Goal: Task Accomplishment & Management: Manage account settings

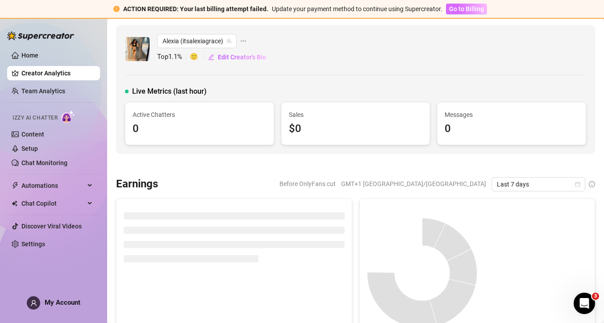
click at [463, 8] on span "Go to Billing" at bounding box center [466, 8] width 35 height 7
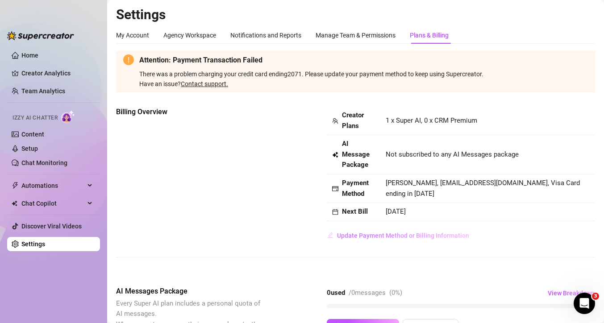
click at [383, 232] on span "Update Payment Method or Billing Information" at bounding box center [403, 235] width 132 height 7
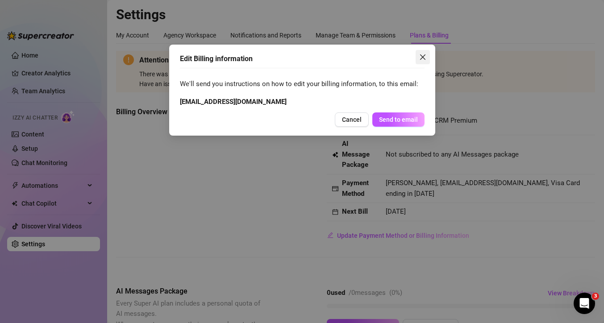
click at [423, 63] on button "Close" at bounding box center [422, 57] width 14 height 14
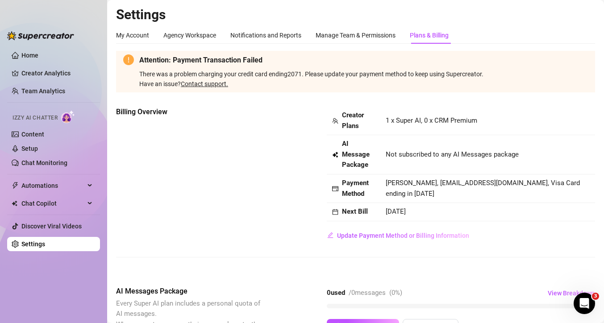
click at [225, 83] on link "Contact support." at bounding box center [204, 83] width 47 height 7
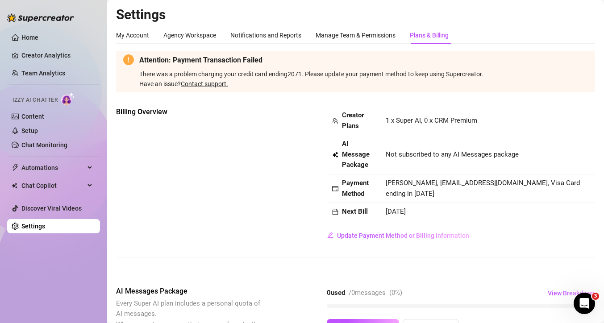
click at [352, 188] on span "Payment Method" at bounding box center [358, 188] width 33 height 21
click at [462, 189] on span "[PERSON_NAME], [EMAIL_ADDRESS][DOMAIN_NAME], Visa Card ending in [DATE]" at bounding box center [483, 188] width 194 height 19
click at [336, 171] on td "AI Message Package" at bounding box center [354, 154] width 54 height 39
click at [389, 238] on span "Update Payment Method or Billing Information" at bounding box center [403, 235] width 132 height 7
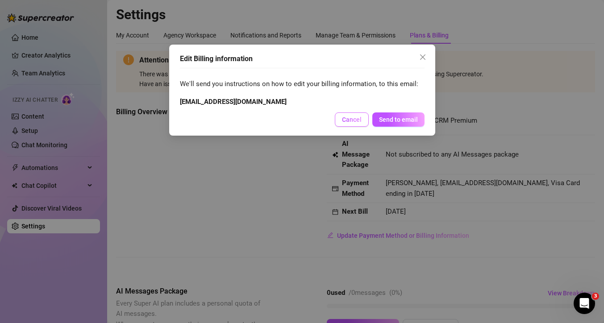
click at [354, 123] on span "Cancel" at bounding box center [352, 119] width 20 height 7
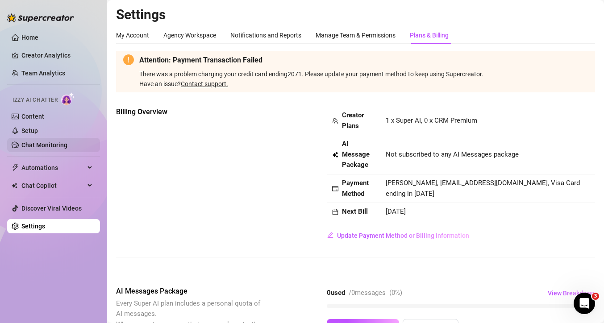
click at [45, 149] on link "Chat Monitoring" at bounding box center [44, 144] width 46 height 7
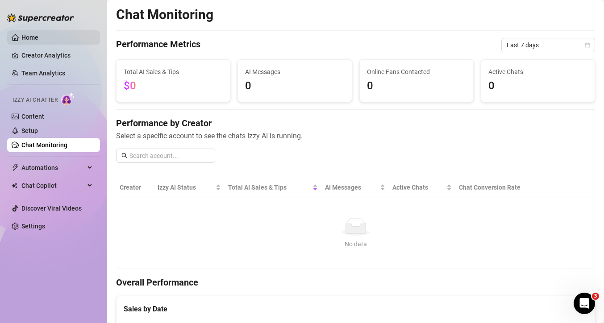
click at [29, 39] on link "Home" at bounding box center [29, 37] width 17 height 7
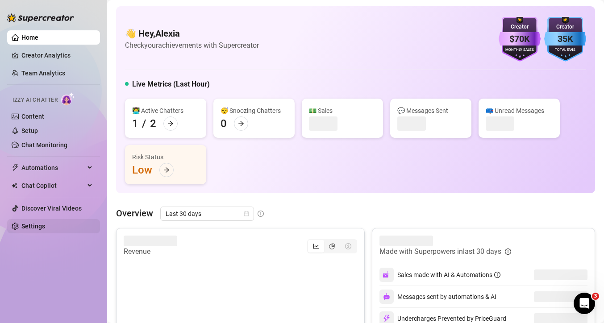
click at [45, 225] on link "Settings" at bounding box center [33, 226] width 24 height 7
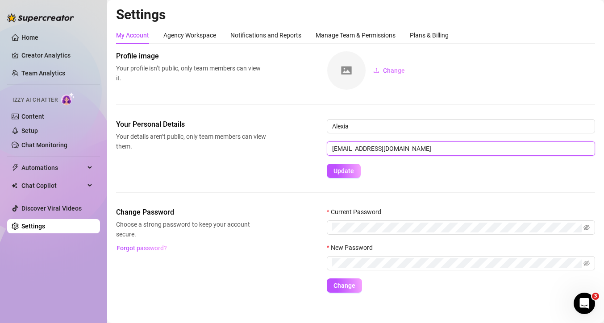
click at [379, 148] on input "[EMAIL_ADDRESS][DOMAIN_NAME]" at bounding box center [461, 148] width 268 height 14
drag, startPoint x: 414, startPoint y: 149, endPoint x: 338, endPoint y: 149, distance: 75.9
click at [338, 149] on input "[EMAIL_ADDRESS][DOMAIN_NAME]" at bounding box center [461, 148] width 268 height 14
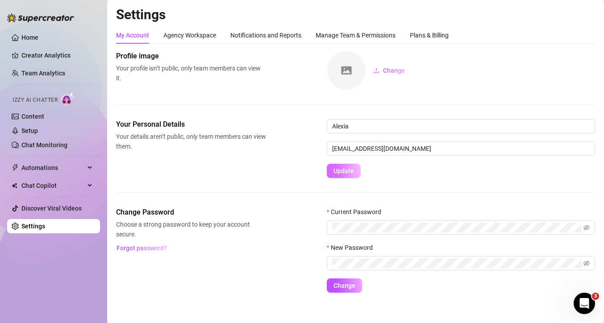
click at [345, 174] on span "Update" at bounding box center [343, 170] width 21 height 7
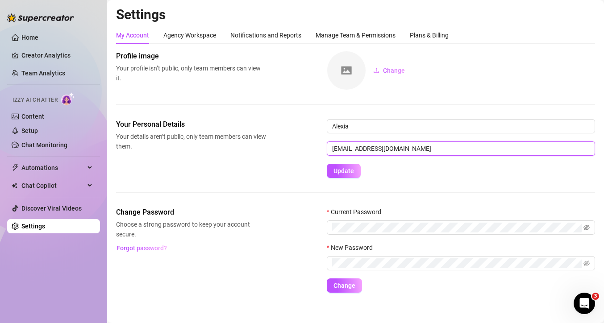
drag, startPoint x: 412, startPoint y: 147, endPoint x: 323, endPoint y: 148, distance: 89.2
click at [323, 148] on div "Your Personal Details Your details aren’t public, only team members can view th…" at bounding box center [355, 148] width 479 height 59
type input "[EMAIL_ADDRESS][DOMAIN_NAME]"
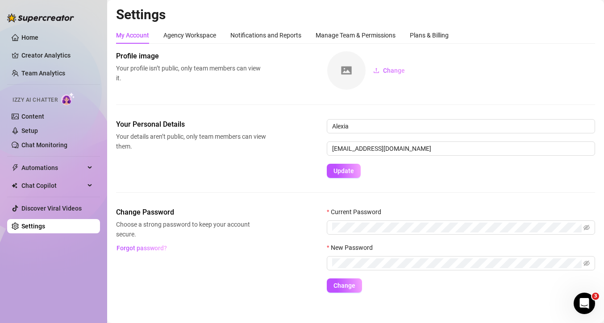
click at [347, 180] on div "Your Personal Details Your details aren’t public, only team members can view th…" at bounding box center [355, 163] width 479 height 88
click at [344, 173] on span "Update" at bounding box center [343, 170] width 21 height 7
click at [343, 174] on span "Update" at bounding box center [343, 170] width 21 height 7
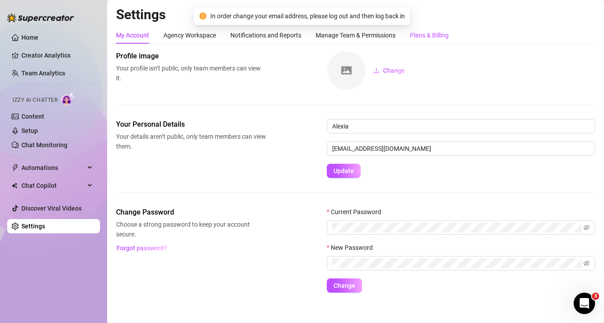
click at [434, 40] on div "Plans & Billing" at bounding box center [429, 35] width 39 height 10
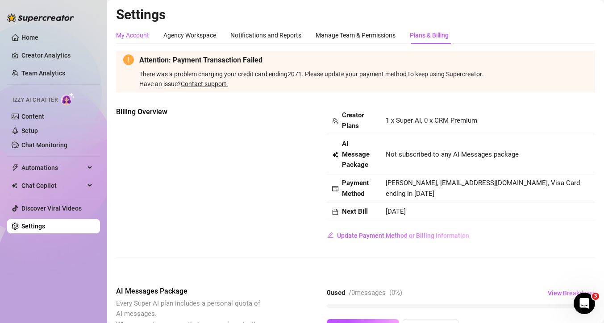
click at [130, 40] on div "My Account" at bounding box center [132, 35] width 33 height 10
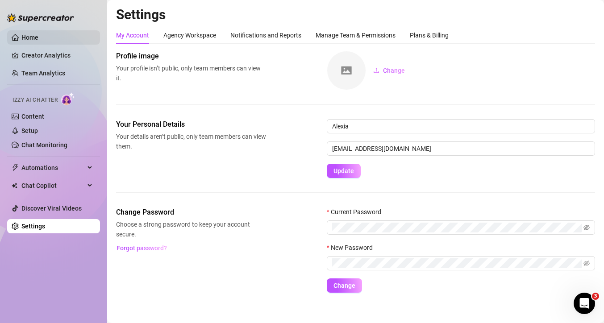
click at [38, 34] on link "Home" at bounding box center [29, 37] width 17 height 7
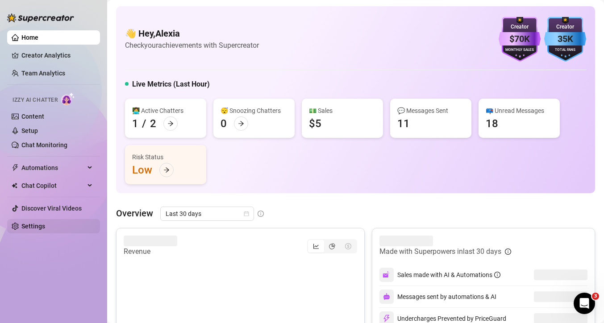
click at [45, 229] on link "Settings" at bounding box center [33, 226] width 24 height 7
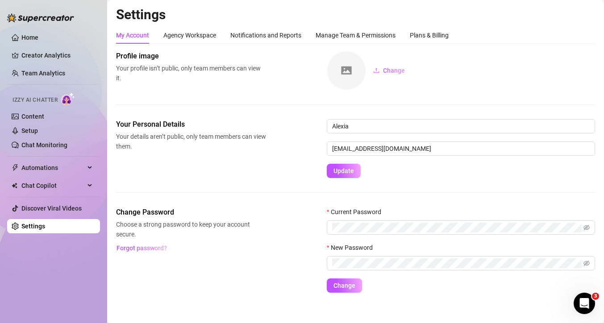
scroll to position [8, 0]
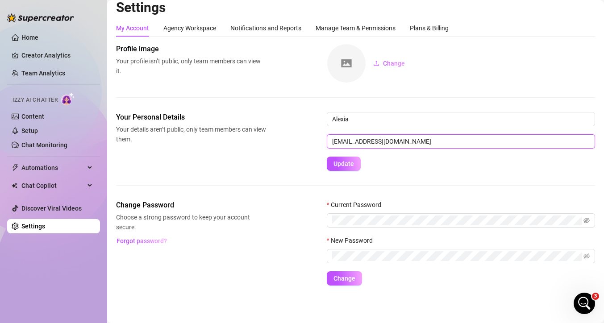
drag, startPoint x: 401, startPoint y: 137, endPoint x: 318, endPoint y: 135, distance: 82.6
click at [318, 135] on div "Your Personal Details Your details aren’t public, only team members can view th…" at bounding box center [355, 141] width 479 height 59
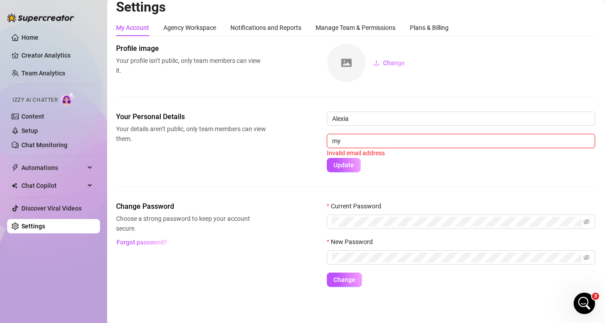
type input "m"
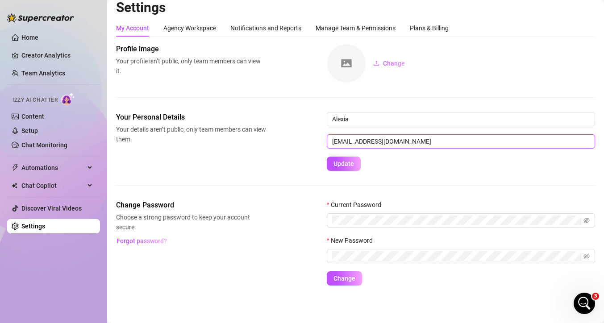
type input "[EMAIL_ADDRESS][DOMAIN_NAME]"
click at [327, 157] on button "Update" at bounding box center [344, 164] width 34 height 14
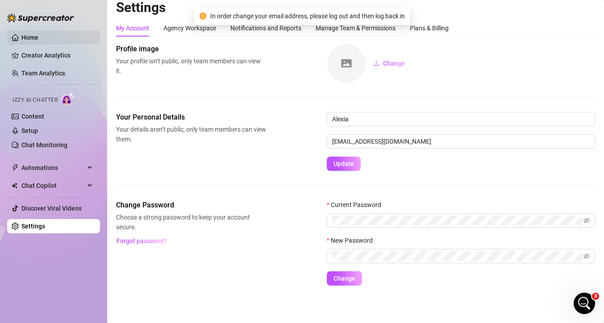
click at [33, 37] on link "Home" at bounding box center [29, 37] width 17 height 7
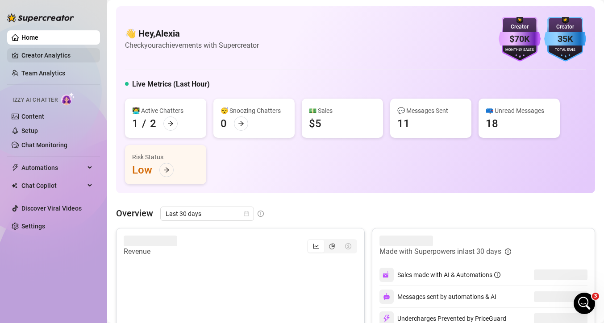
click at [50, 57] on link "Creator Analytics" at bounding box center [56, 55] width 71 height 14
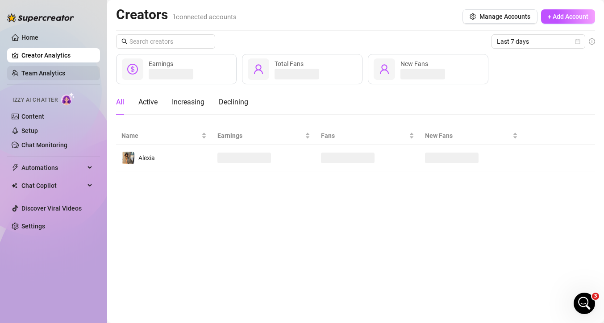
click at [50, 71] on link "Team Analytics" at bounding box center [43, 73] width 44 height 7
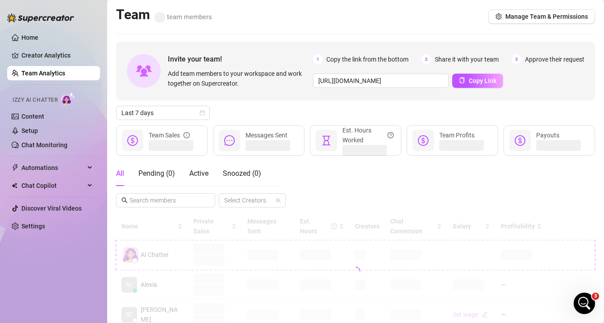
click at [43, 91] on div "Izzy AI Chatter" at bounding box center [52, 99] width 95 height 20
click at [38, 113] on link "Content" at bounding box center [32, 116] width 23 height 7
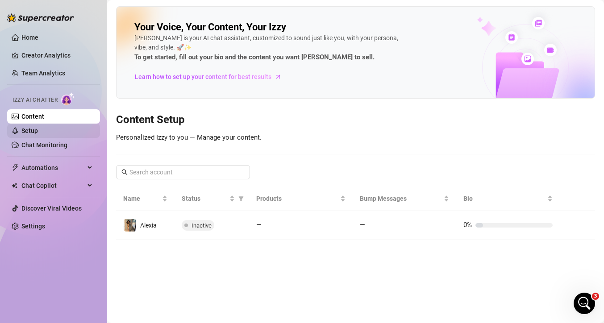
click at [36, 134] on link "Setup" at bounding box center [29, 130] width 17 height 7
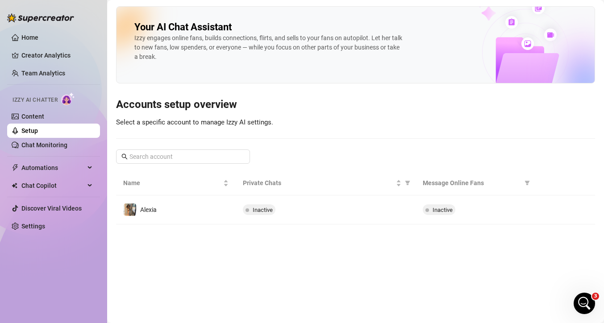
click at [28, 154] on ul "Home Creator Analytics Team Analytics Izzy AI Chatter Content Setup Chat Monito…" at bounding box center [53, 132] width 93 height 210
click at [30, 149] on link "Chat Monitoring" at bounding box center [44, 144] width 46 height 7
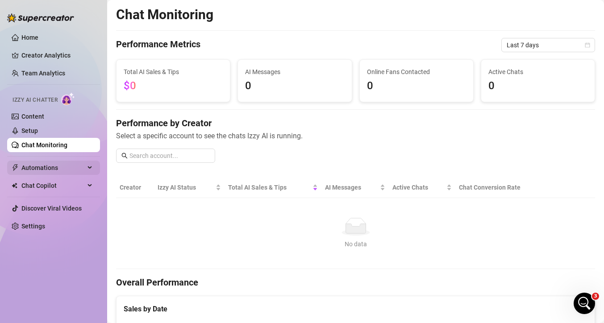
click at [31, 170] on span "Automations" at bounding box center [52, 168] width 63 height 14
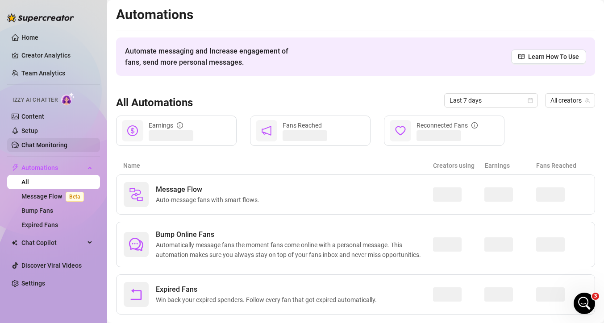
click at [38, 148] on link "Chat Monitoring" at bounding box center [44, 144] width 46 height 7
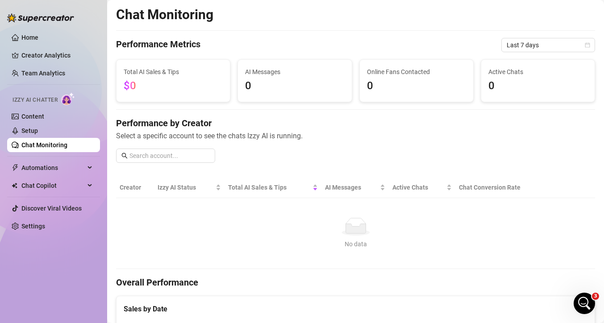
scroll to position [11, 0]
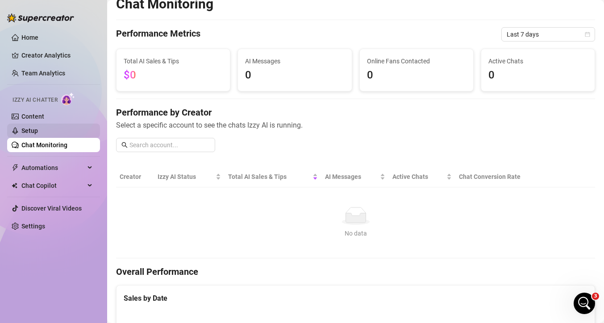
click at [38, 134] on link "Setup" at bounding box center [29, 130] width 17 height 7
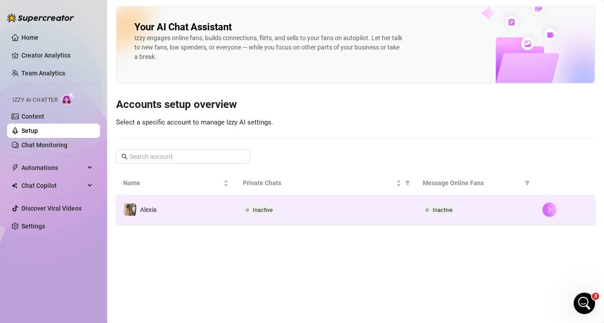
click at [545, 211] on button "button" at bounding box center [549, 210] width 14 height 14
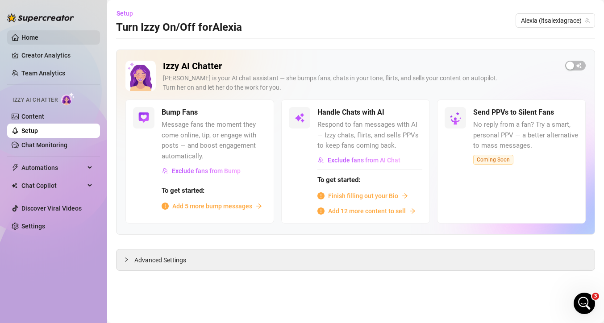
click at [37, 39] on link "Home" at bounding box center [29, 37] width 17 height 7
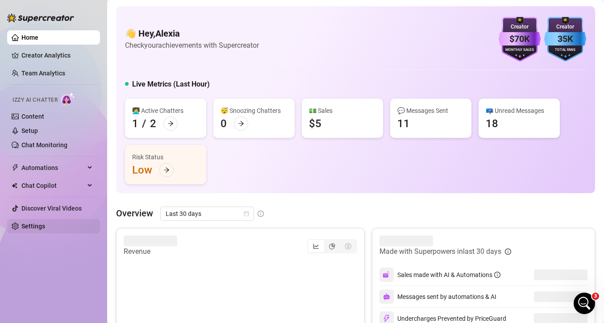
click at [45, 223] on link "Settings" at bounding box center [33, 226] width 24 height 7
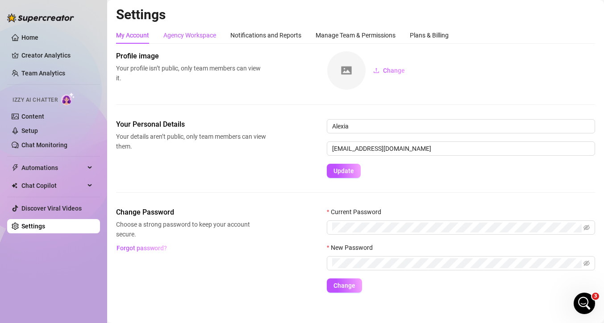
click at [191, 35] on div "Agency Workspace" at bounding box center [189, 35] width 53 height 10
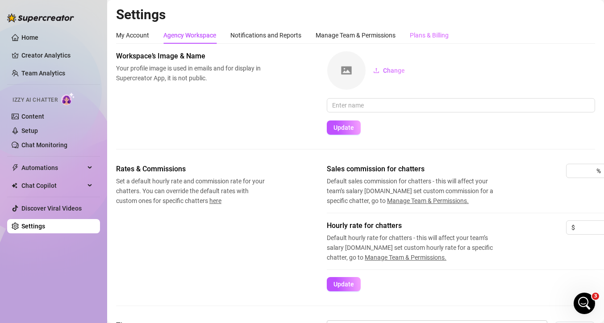
click at [435, 41] on div "Plans & Billing" at bounding box center [429, 35] width 39 height 17
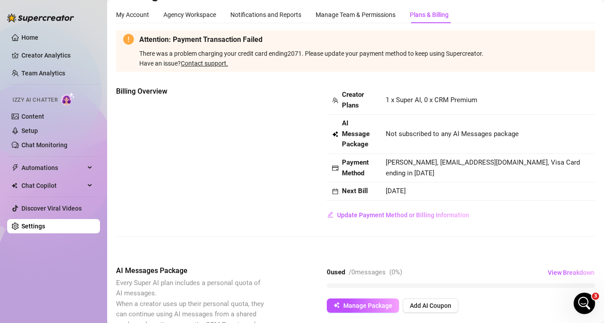
scroll to position [36, 0]
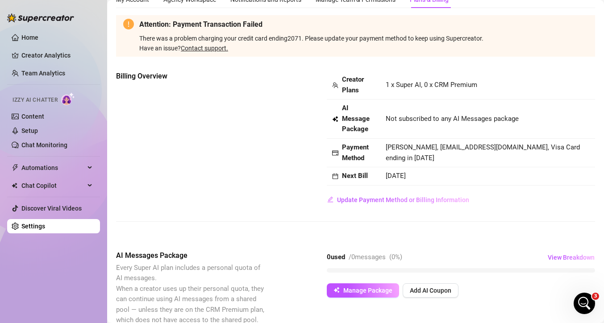
click at [406, 178] on span "[DATE]" at bounding box center [396, 176] width 20 height 8
click at [370, 173] on div "Next Bill" at bounding box center [353, 176] width 43 height 11
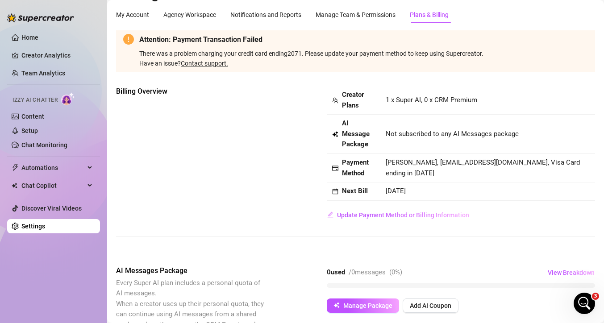
click at [219, 63] on link "Contact support." at bounding box center [204, 63] width 47 height 7
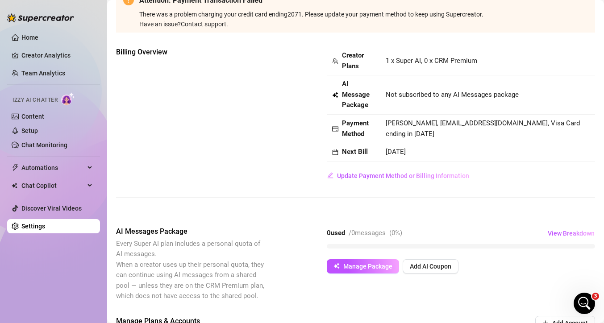
scroll to position [55, 0]
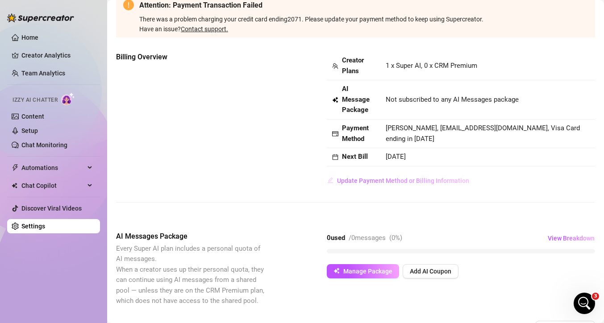
click at [364, 184] on button "Update Payment Method or Billing Information" at bounding box center [398, 181] width 143 height 14
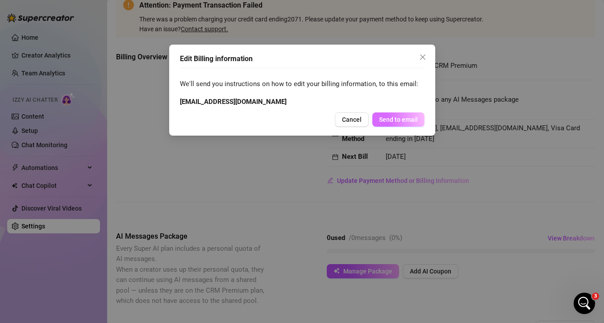
click at [398, 118] on span "Send to email" at bounding box center [398, 119] width 39 height 7
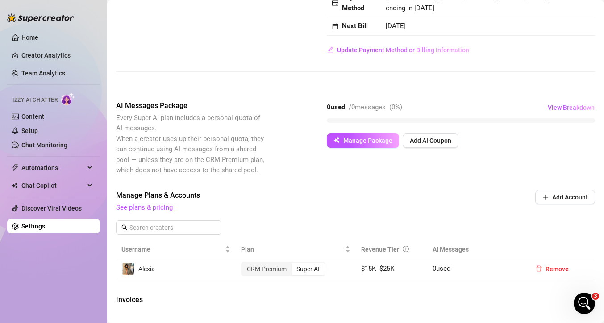
scroll to position [196, 0]
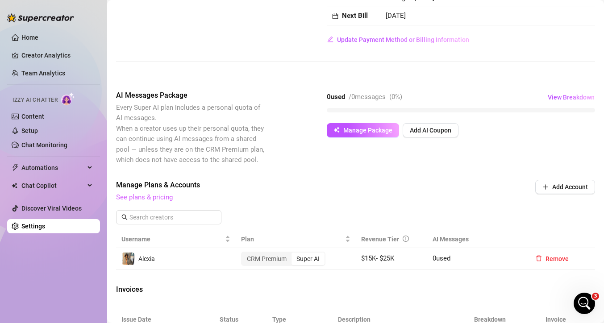
click at [145, 197] on link "See plans & pricing" at bounding box center [144, 197] width 57 height 8
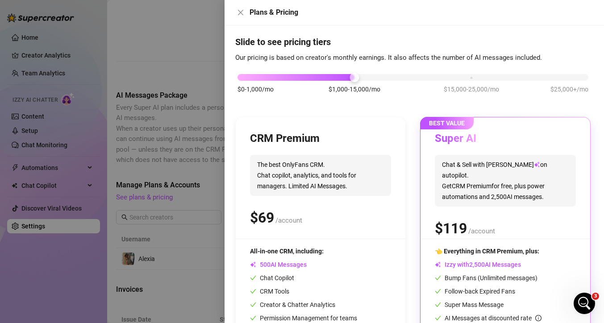
scroll to position [0, 0]
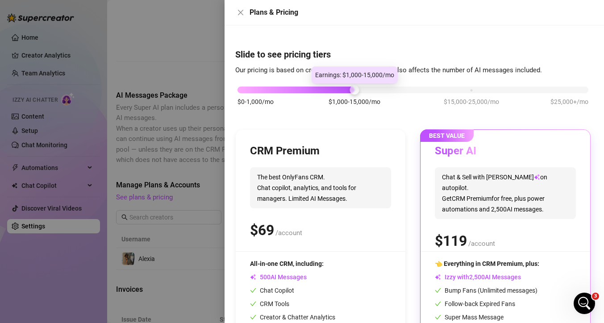
drag, startPoint x: 356, startPoint y: 90, endPoint x: 361, endPoint y: 90, distance: 5.4
click at [361, 90] on div "$0-1,000/mo $1,000-15,000/mo $15,000-25,000/mo $25,000+/mo" at bounding box center [412, 87] width 351 height 5
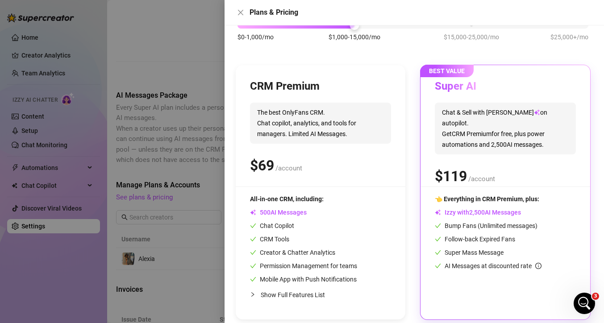
scroll to position [72, 0]
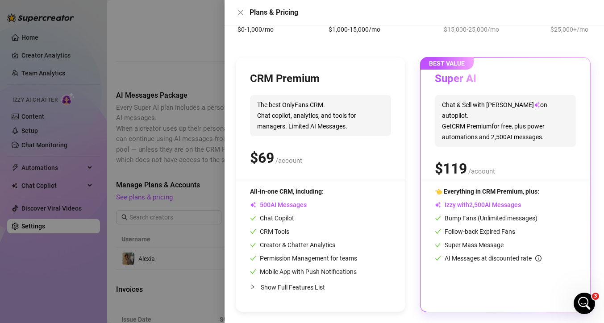
click at [465, 140] on div "Super AI Chat & Sell with Izzy on autopilot. Get CRM Premium for free, plus pow…" at bounding box center [505, 125] width 141 height 107
click at [189, 190] on div at bounding box center [302, 161] width 604 height 323
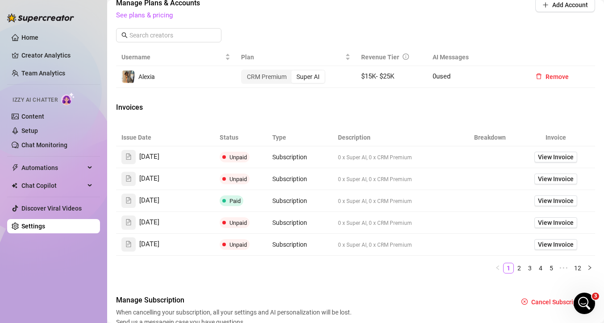
scroll to position [381, 0]
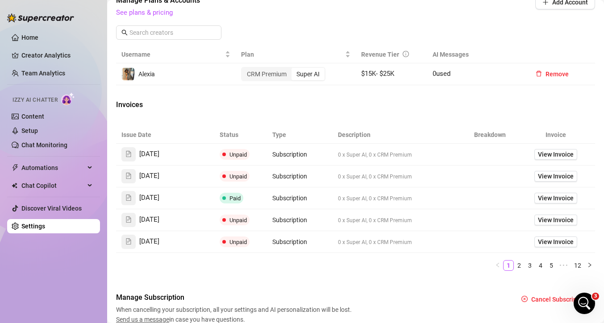
click at [237, 153] on span "Unpaid" at bounding box center [237, 154] width 17 height 7
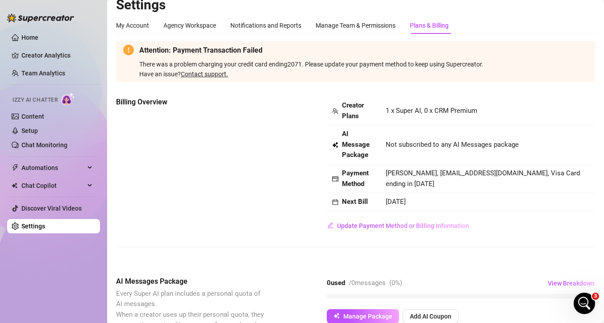
scroll to position [0, 0]
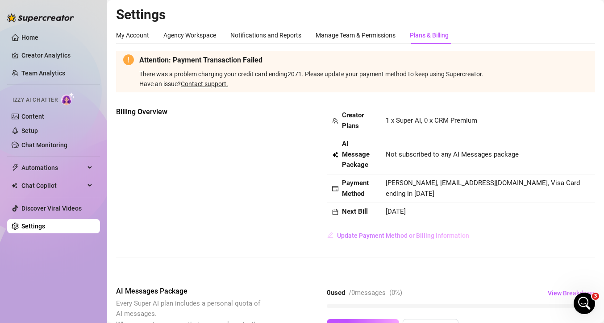
click at [395, 228] on button "Update Payment Method or Billing Information" at bounding box center [398, 235] width 143 height 14
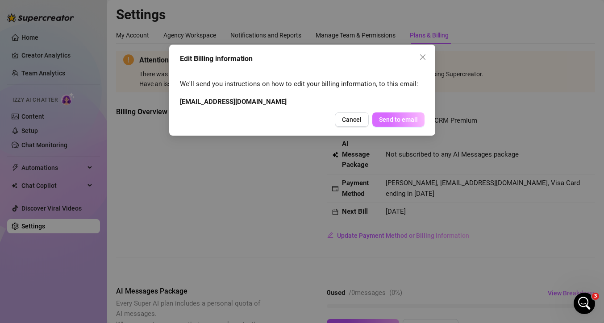
click at [390, 125] on button "Send to email" at bounding box center [398, 119] width 52 height 14
